Goal: Find specific page/section: Find specific page/section

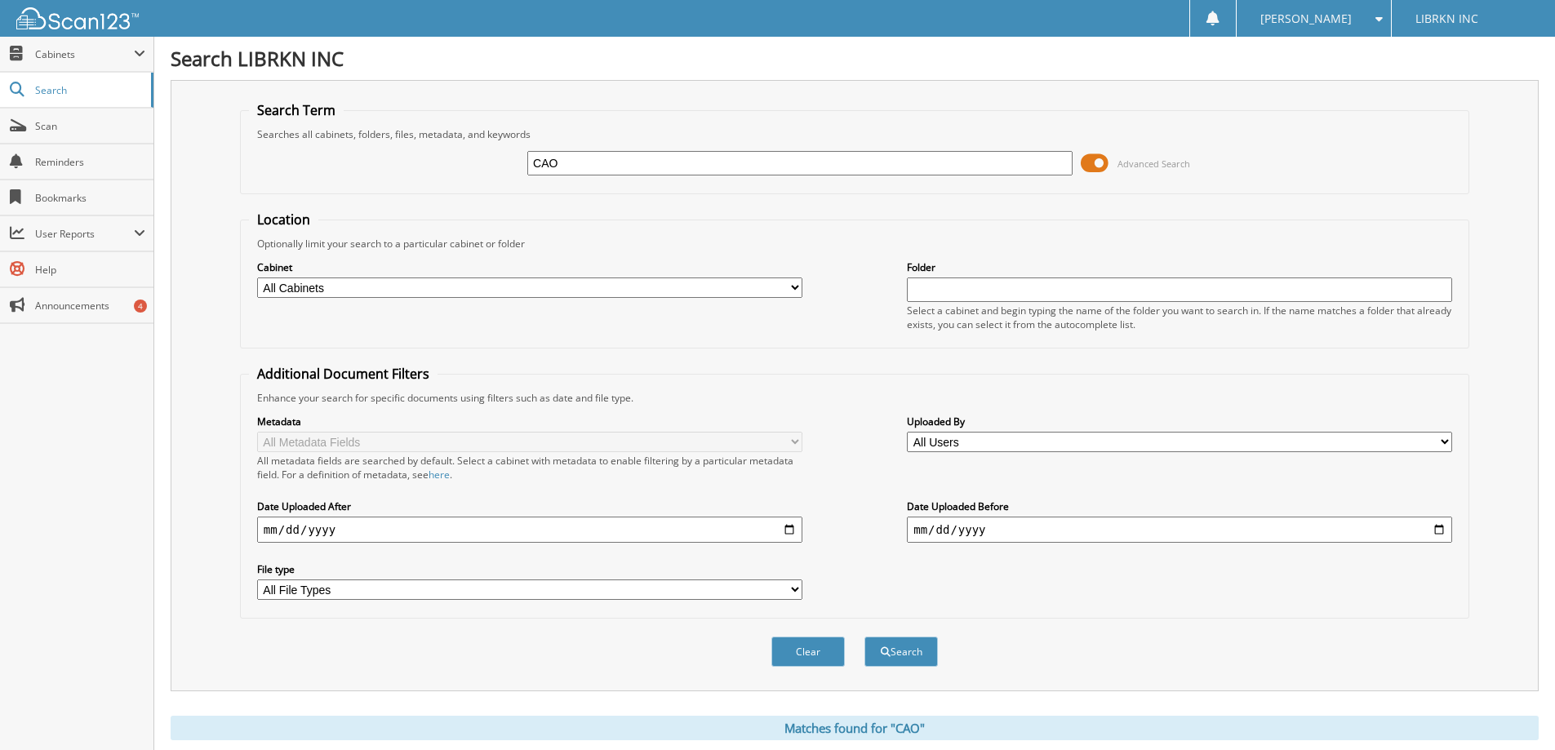
drag, startPoint x: 577, startPoint y: 161, endPoint x: 379, endPoint y: 154, distance: 198.5
click at [379, 154] on div "CAO Advanced Search" at bounding box center [855, 163] width 1212 height 44
type input "MICHAEL CODY"
click at [865, 637] on button "Search" at bounding box center [901, 652] width 73 height 30
drag, startPoint x: 665, startPoint y: 168, endPoint x: 0, endPoint y: 178, distance: 665.5
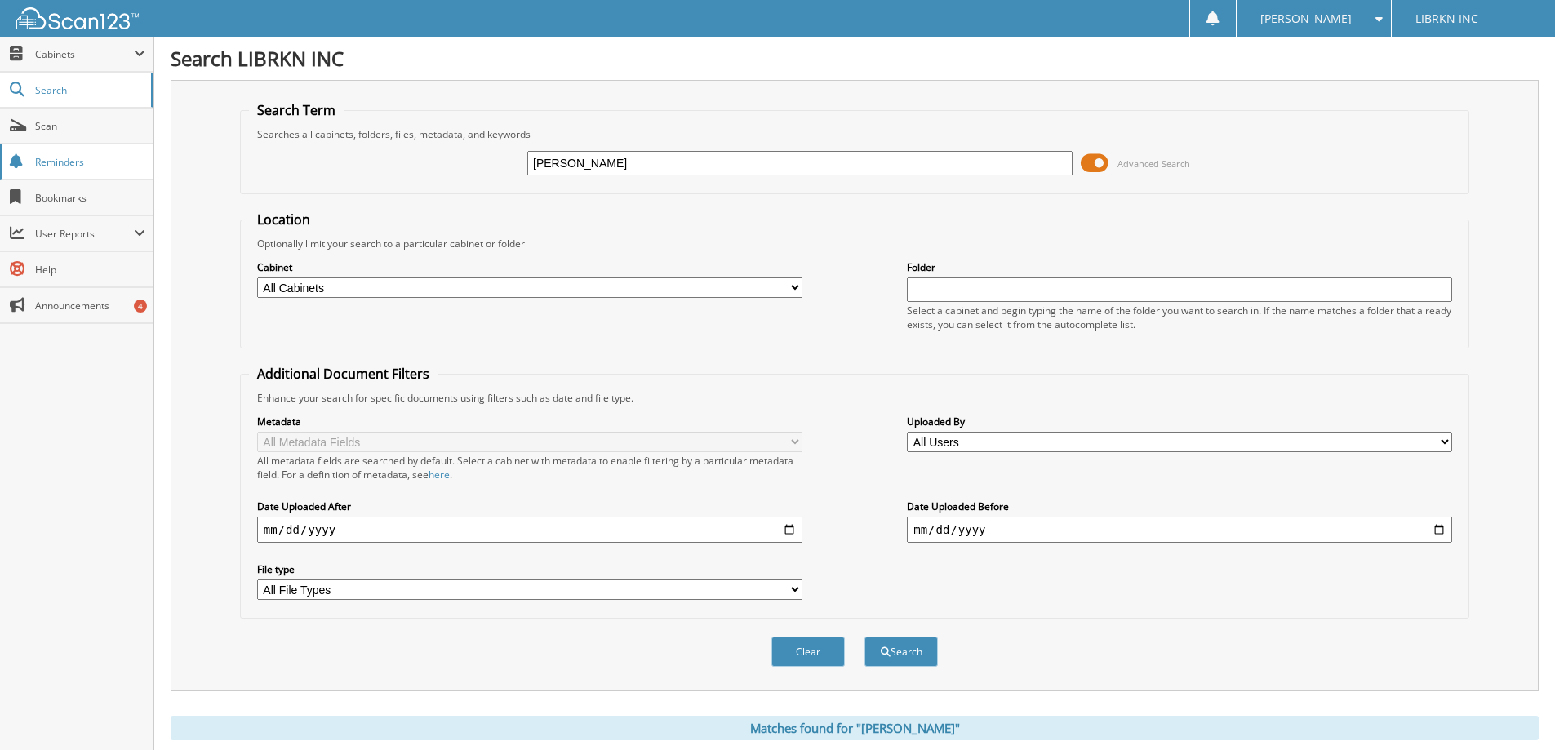
type input "241939A"
click at [865, 637] on button "Search" at bounding box center [901, 652] width 73 height 30
click at [638, 172] on input "241939A" at bounding box center [799, 163] width 545 height 24
type input "241939"
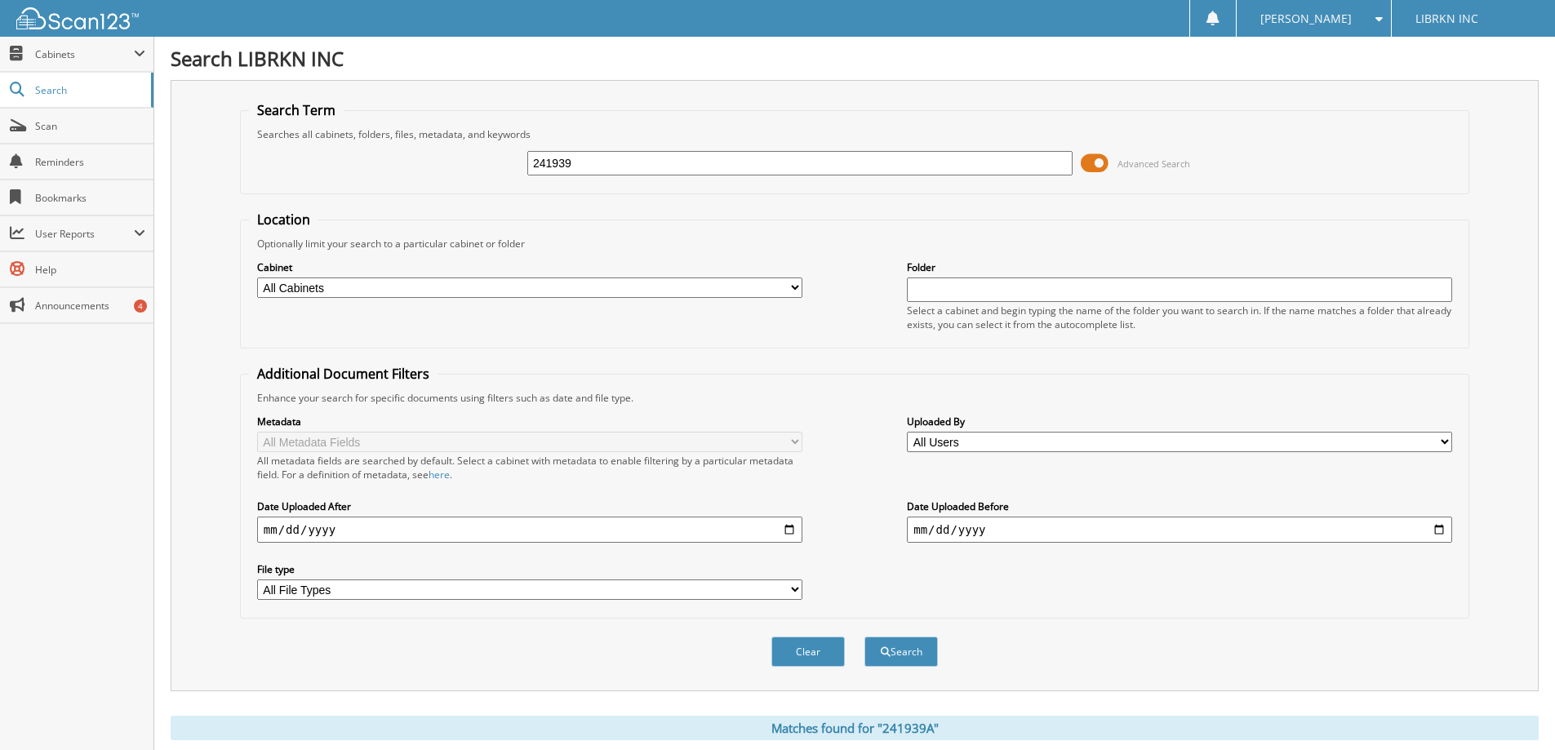
click at [865, 637] on button "Search" at bounding box center [901, 652] width 73 height 30
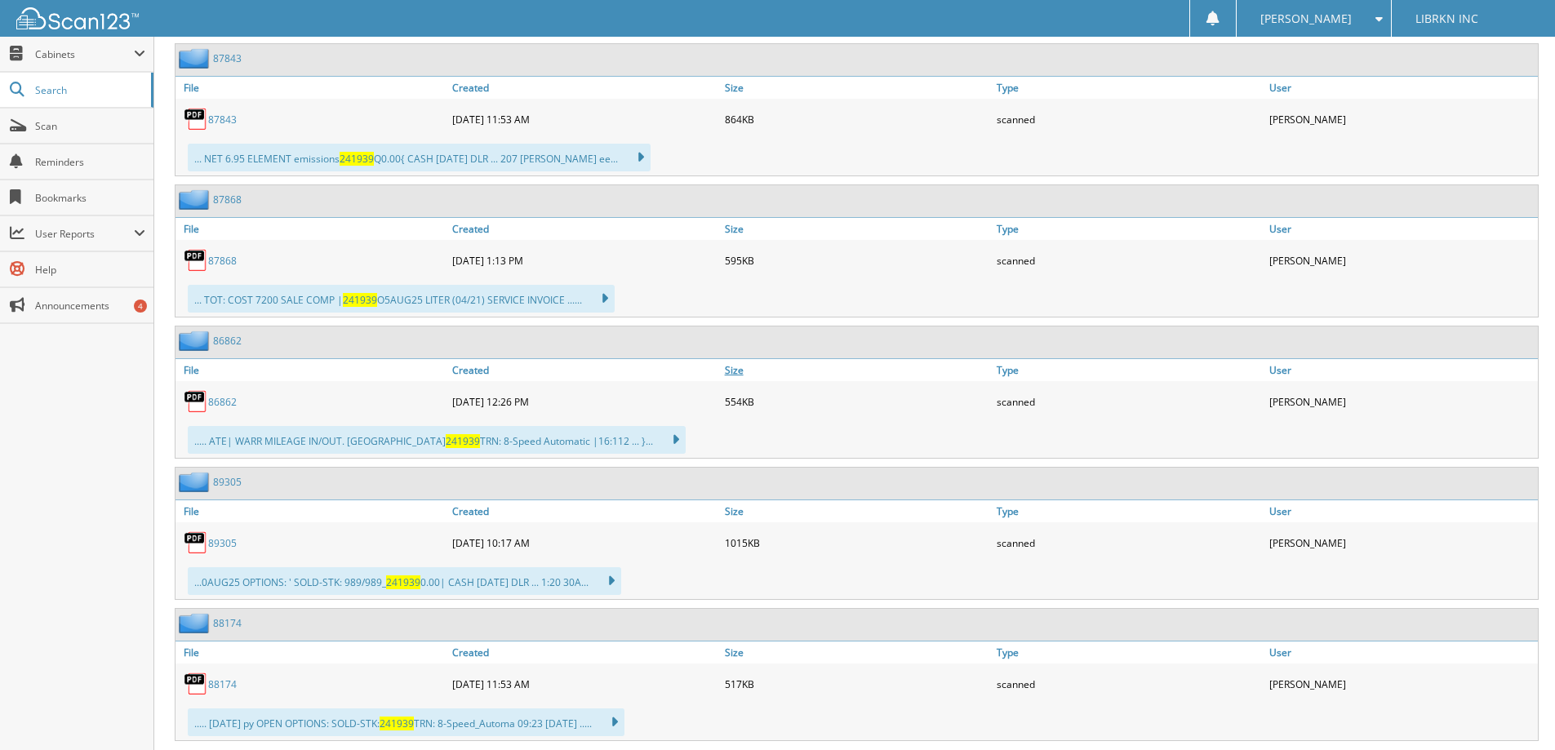
scroll to position [1378, 0]
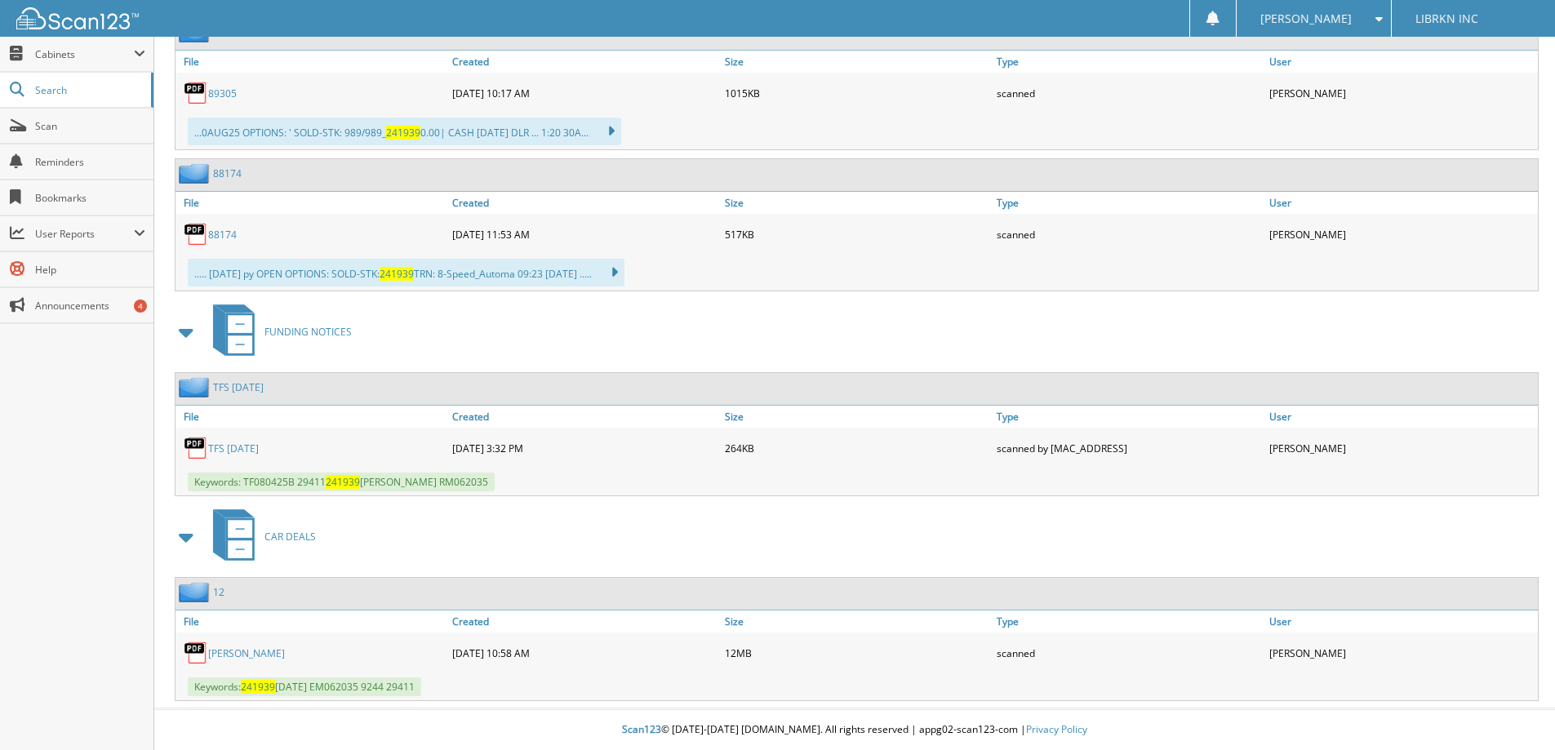
click at [238, 653] on link "NEELD, AMY" at bounding box center [246, 654] width 77 height 14
